Goal: Use online tool/utility: Utilize a website feature to perform a specific function

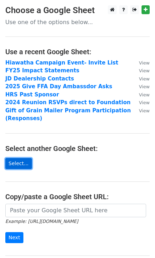
click at [20, 162] on link "Select..." at bounding box center [18, 163] width 27 height 11
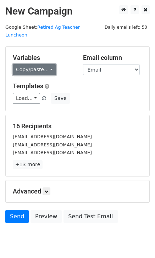
click at [39, 65] on link "Copy/paste..." at bounding box center [34, 69] width 43 height 11
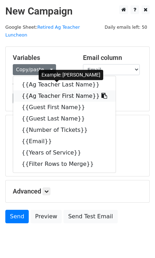
click at [52, 90] on link "{{Ag Teacher First Name}}" at bounding box center [64, 95] width 102 height 11
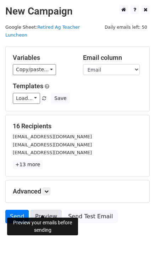
click at [38, 210] on link "Preview" at bounding box center [45, 216] width 31 height 13
click at [42, 210] on link "Preview" at bounding box center [45, 216] width 31 height 13
click at [40, 210] on link "Preview" at bounding box center [45, 216] width 31 height 13
